Goal: Transaction & Acquisition: Purchase product/service

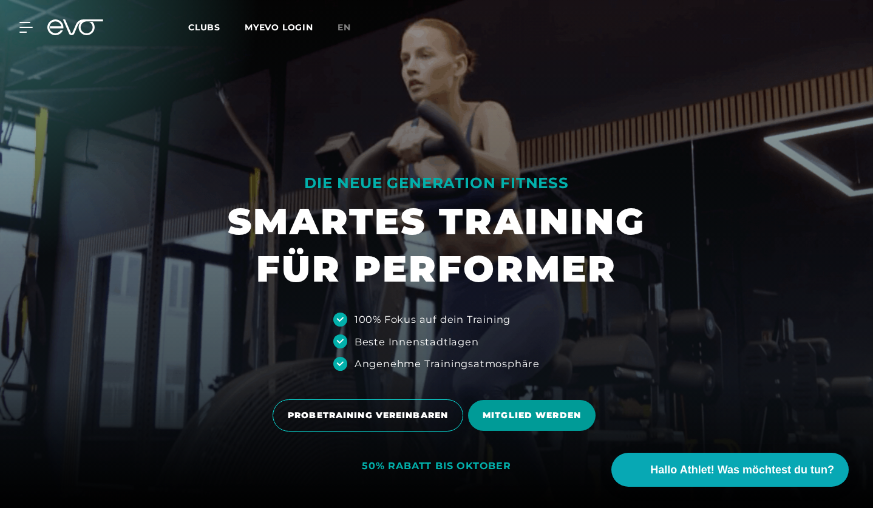
click at [546, 400] on span "MITGLIED WERDEN" at bounding box center [531, 415] width 127 height 31
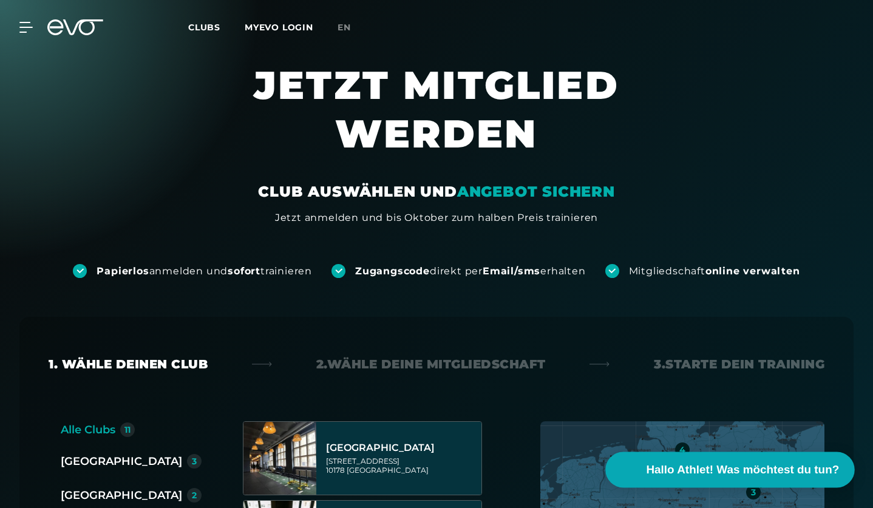
click at [667, 463] on span "Hallo Athlet! Was möchtest du tun?" at bounding box center [743, 469] width 193 height 17
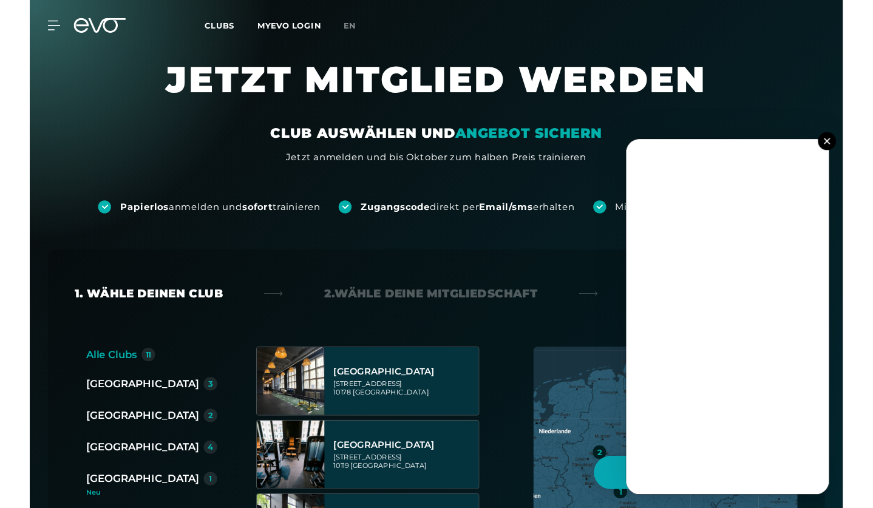
scroll to position [24, 0]
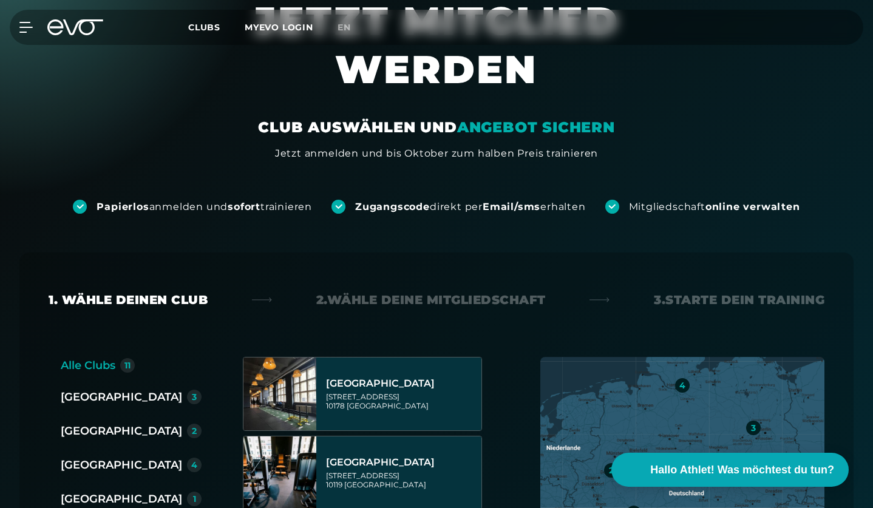
scroll to position [89, 0]
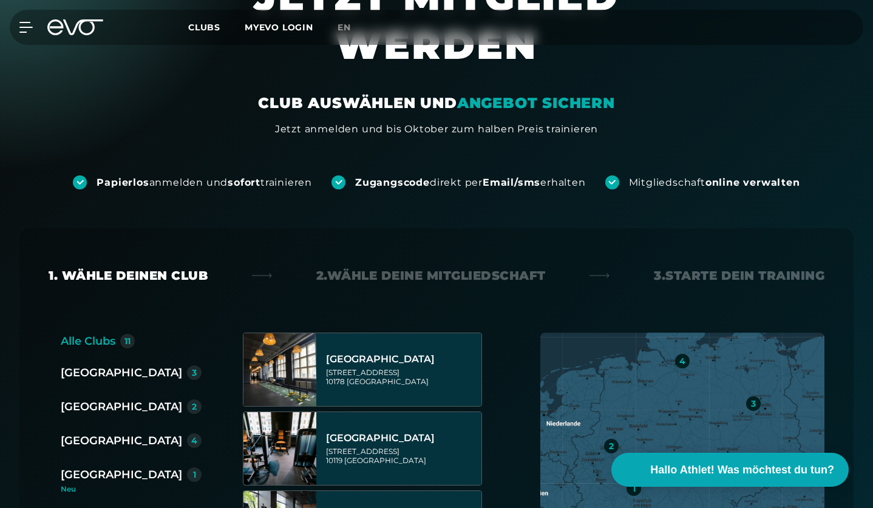
click at [91, 445] on div "[GEOGRAPHIC_DATA]" at bounding box center [121, 440] width 121 height 17
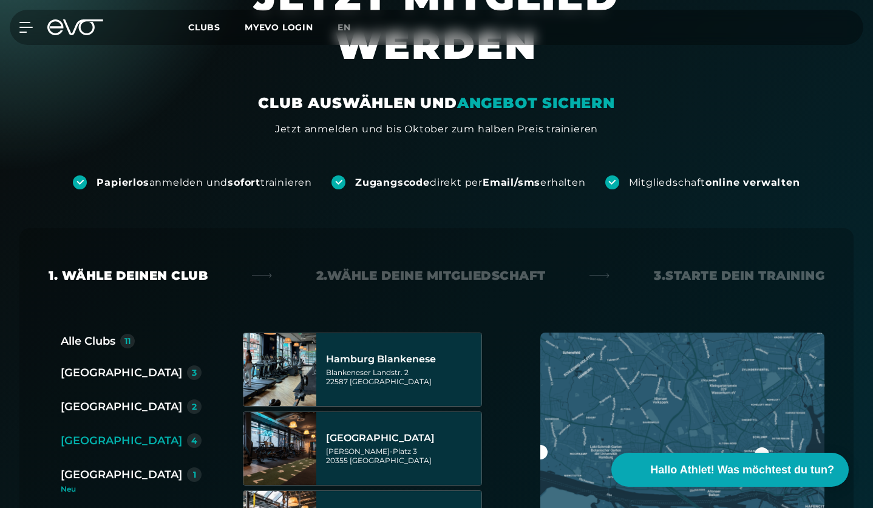
click at [92, 415] on div "Düsseldorf 2" at bounding box center [136, 407] width 151 height 19
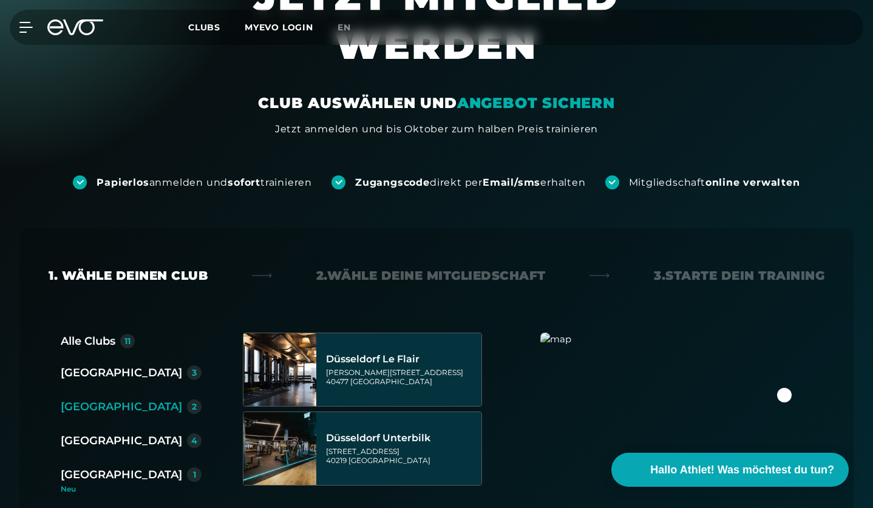
click at [84, 379] on div "[GEOGRAPHIC_DATA]" at bounding box center [121, 372] width 121 height 17
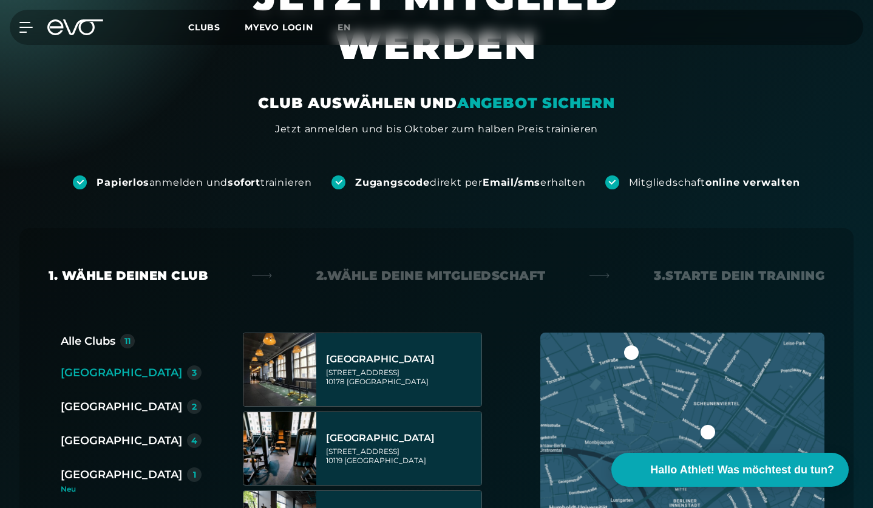
click at [80, 432] on div "Berlin 3 Düsseldorf 2 Hamburg 4 München 1 Neu Wiesbaden 1 Neu" at bounding box center [136, 449] width 151 height 170
click at [83, 440] on div "[GEOGRAPHIC_DATA]" at bounding box center [121, 440] width 121 height 17
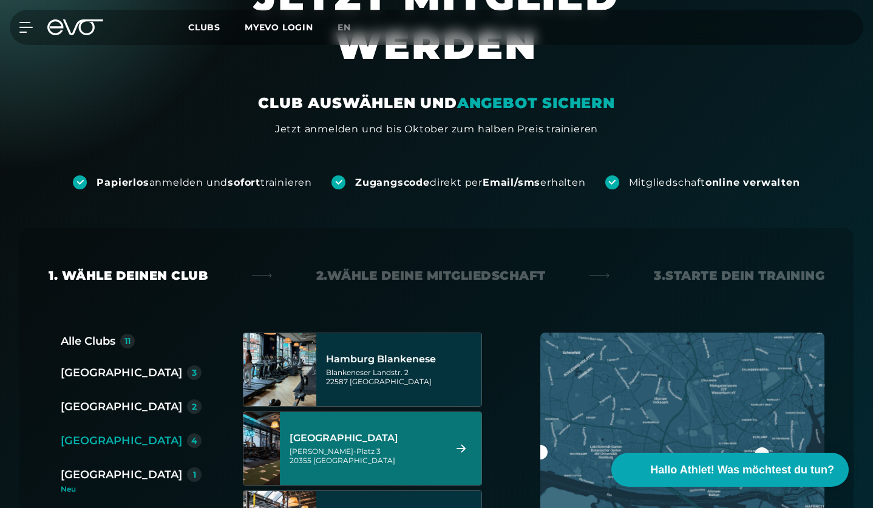
click at [389, 338] on div "Hamburg Blankenese Blankeneser Landstr. 2 22587 Hamburg Hamburg Stadthausbrücke…" at bounding box center [367, 485] width 249 height 304
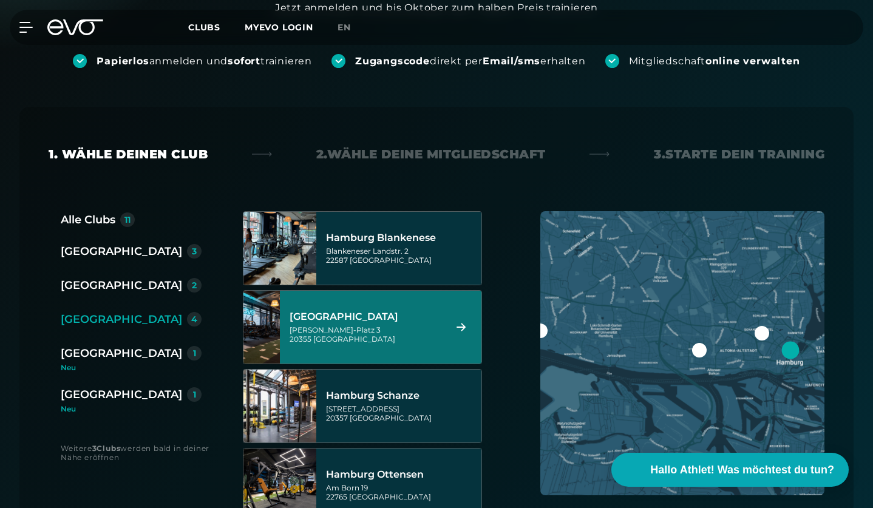
scroll to position [283, 0]
